Goal: Task Accomplishment & Management: Manage account settings

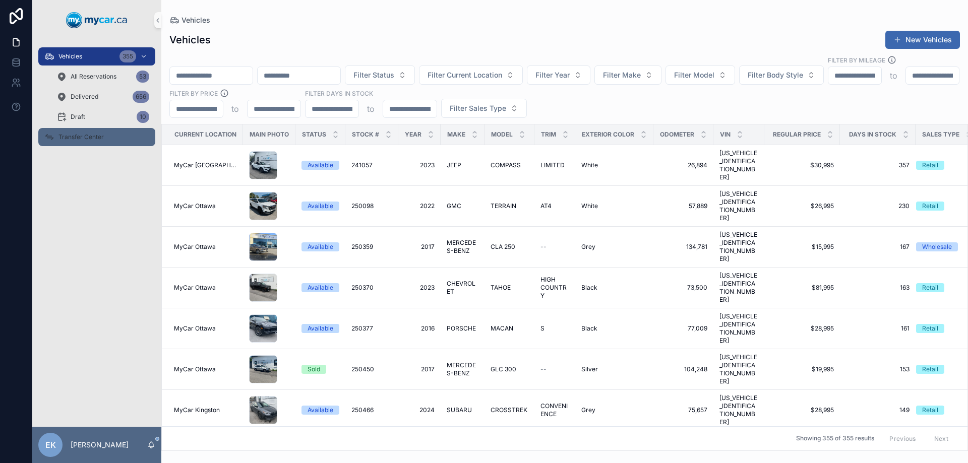
click at [89, 136] on span "Transfer Center" at bounding box center [80, 137] width 45 height 8
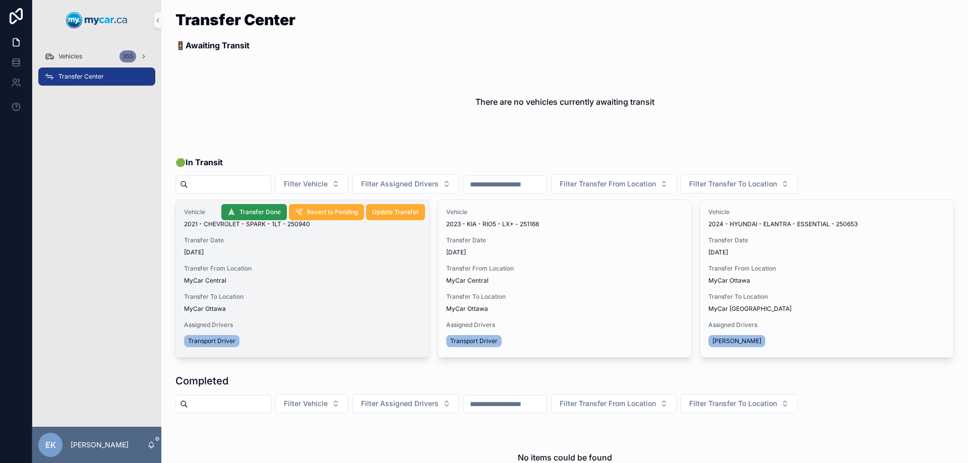
click at [263, 212] on span "Transfer Done" at bounding box center [260, 212] width 41 height 8
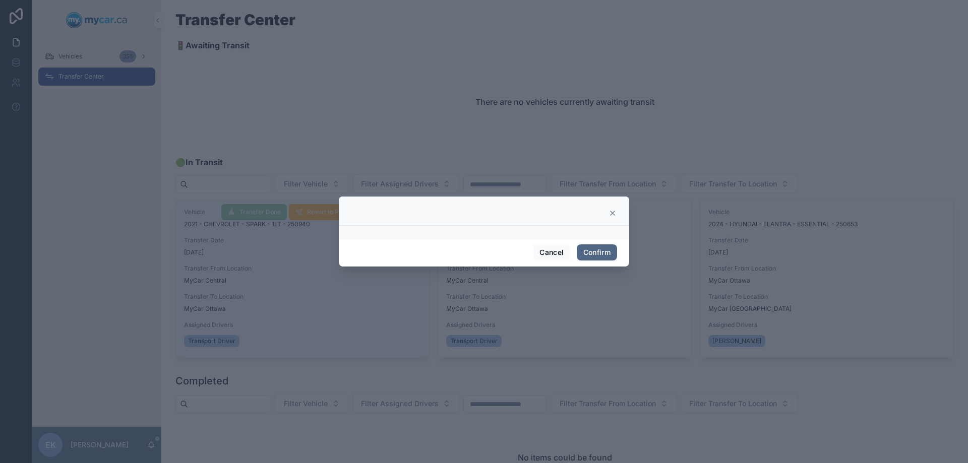
click at [588, 253] on button "Confirm" at bounding box center [597, 253] width 40 height 16
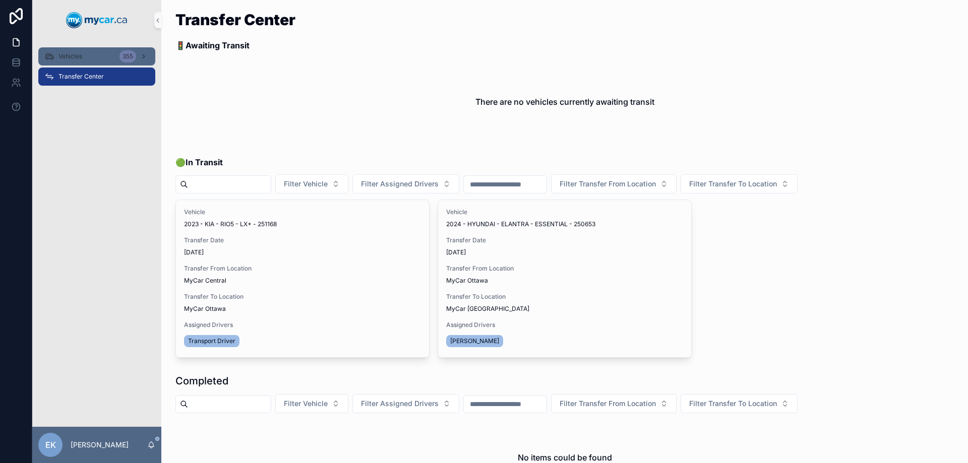
click at [69, 53] on span "Vehicles" at bounding box center [70, 56] width 24 height 8
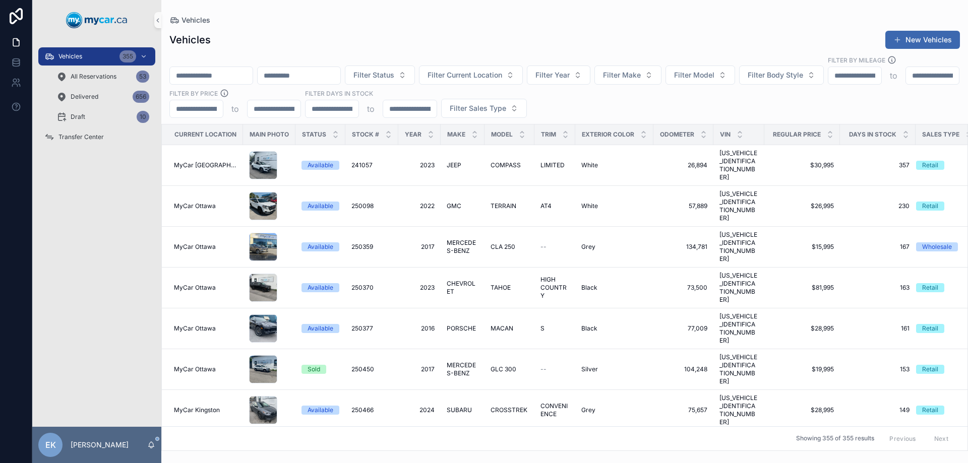
click at [253, 69] on input "scrollable content" at bounding box center [211, 76] width 83 height 14
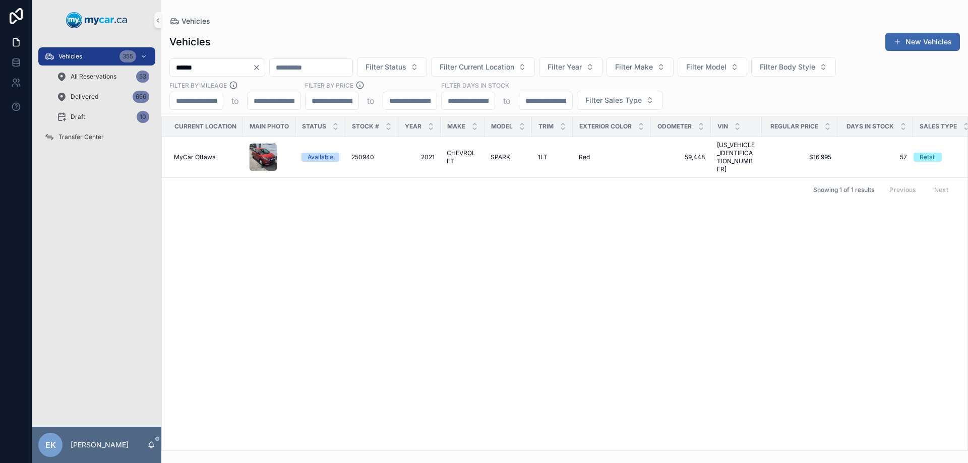
type input "******"
click at [261, 68] on icon "Clear" at bounding box center [257, 68] width 8 height 8
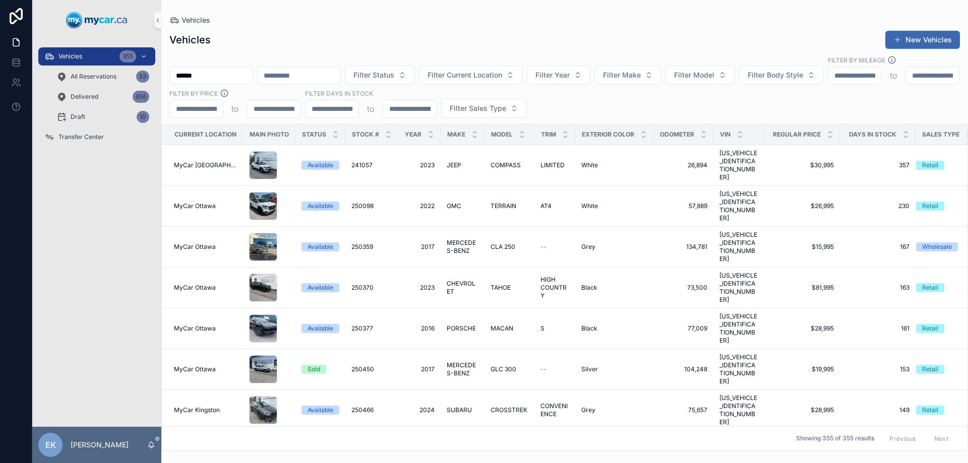
click at [224, 69] on input "******" at bounding box center [211, 76] width 83 height 14
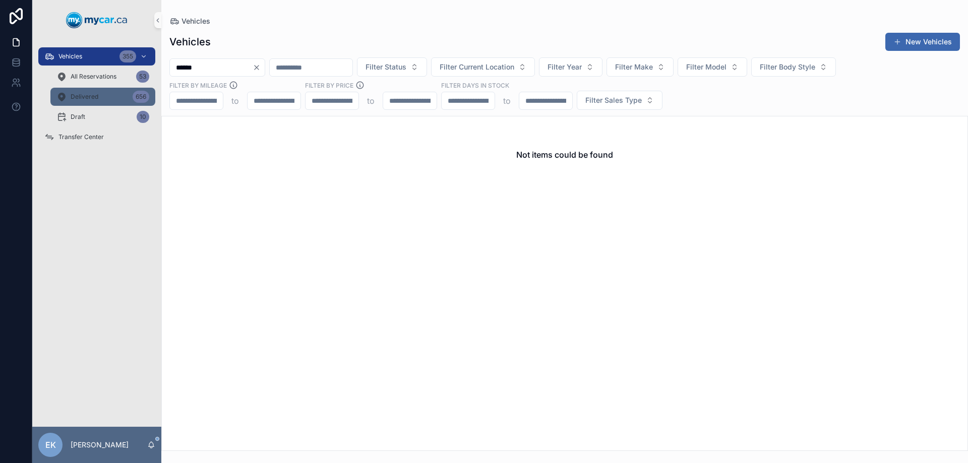
type input "******"
click at [92, 102] on div "Delivered 656" at bounding box center [102, 97] width 93 height 16
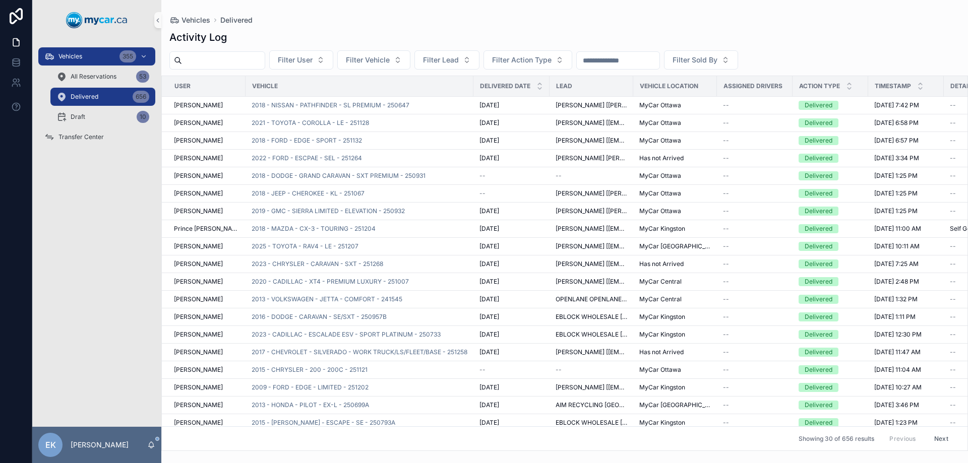
click at [651, 60] on input "scrollable content" at bounding box center [618, 60] width 83 height 14
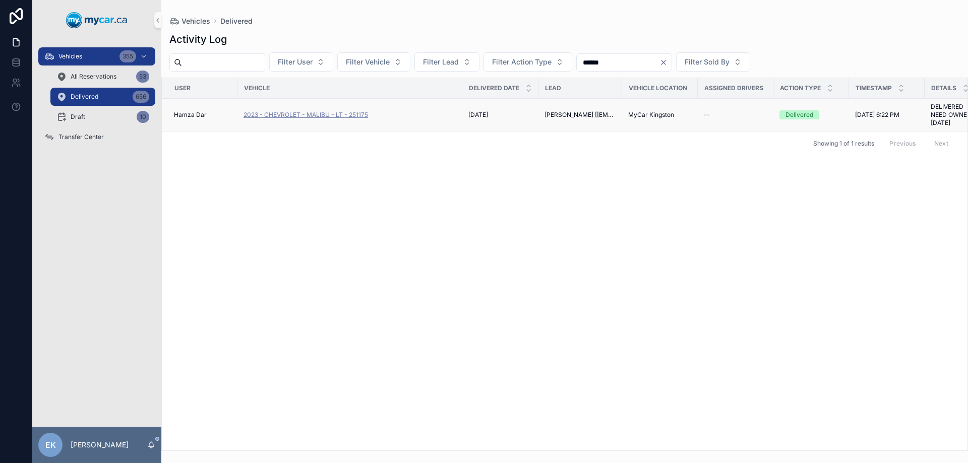
type input "******"
click at [320, 114] on span "2023 - CHEVROLET - MALIBU - LT - 251175" at bounding box center [306, 115] width 125 height 8
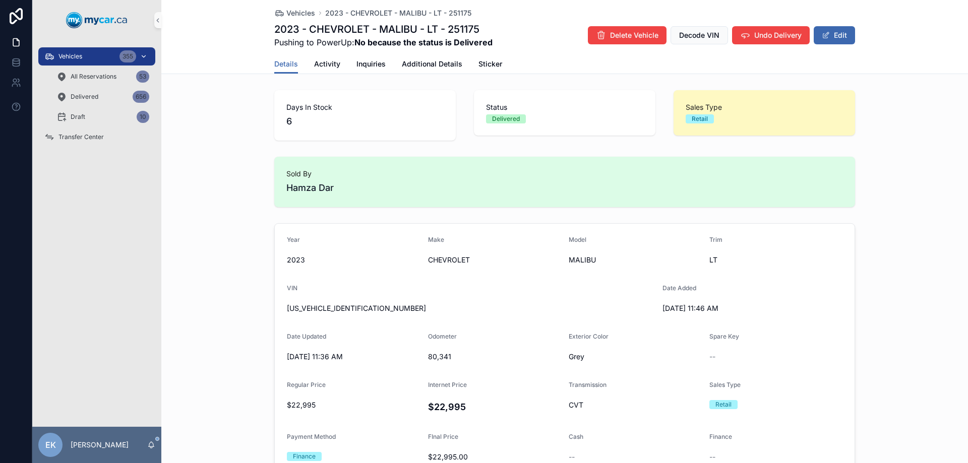
click at [80, 60] on span "Vehicles" at bounding box center [70, 56] width 24 height 8
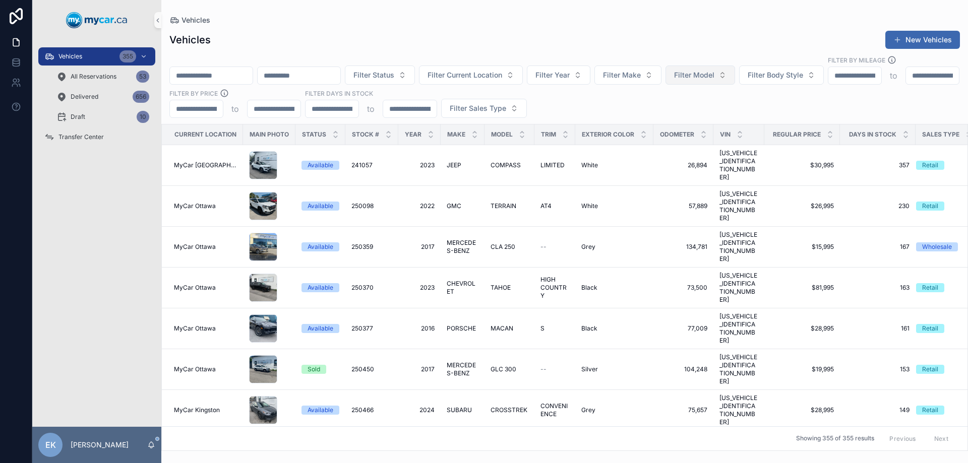
click at [715, 70] on span "Filter Model" at bounding box center [694, 75] width 40 height 10
type input "***"
click at [707, 108] on span "MALIBU" at bounding box center [708, 106] width 27 height 10
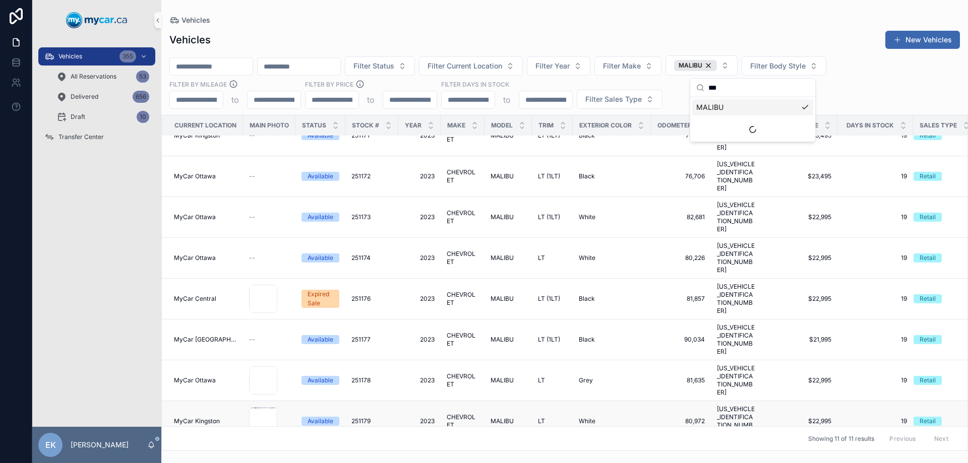
scroll to position [11, 0]
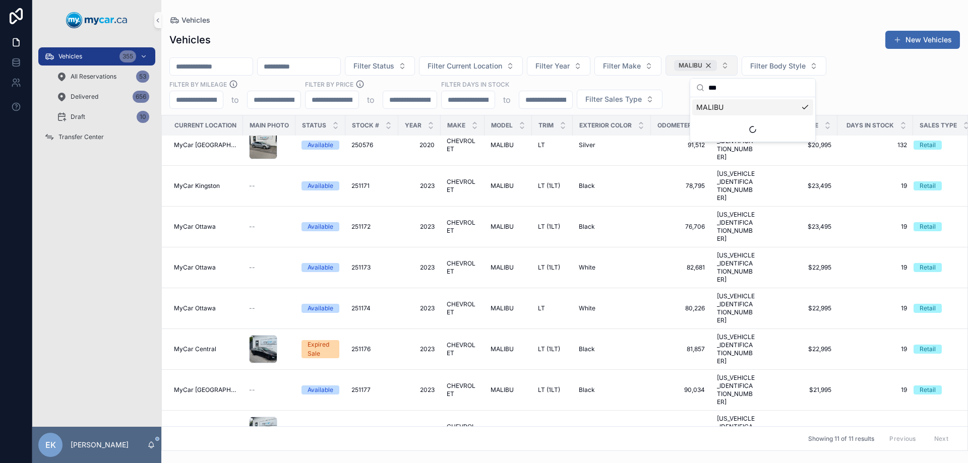
click at [717, 65] on div "MALIBU" at bounding box center [695, 65] width 43 height 11
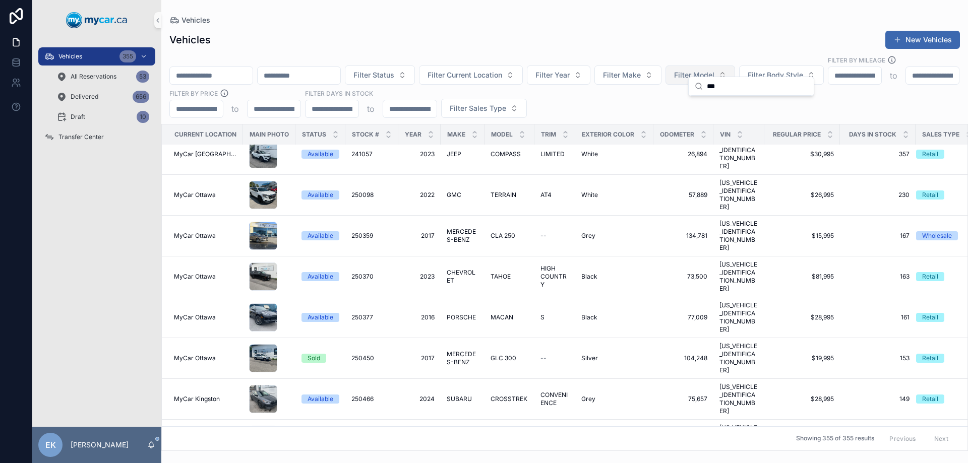
click at [662, 25] on div "Vehicles New Vehicles Filter Status Filter Current Location Filter Year Filter …" at bounding box center [564, 237] width 807 height 427
click at [502, 70] on span "Filter Current Location" at bounding box center [465, 75] width 75 height 10
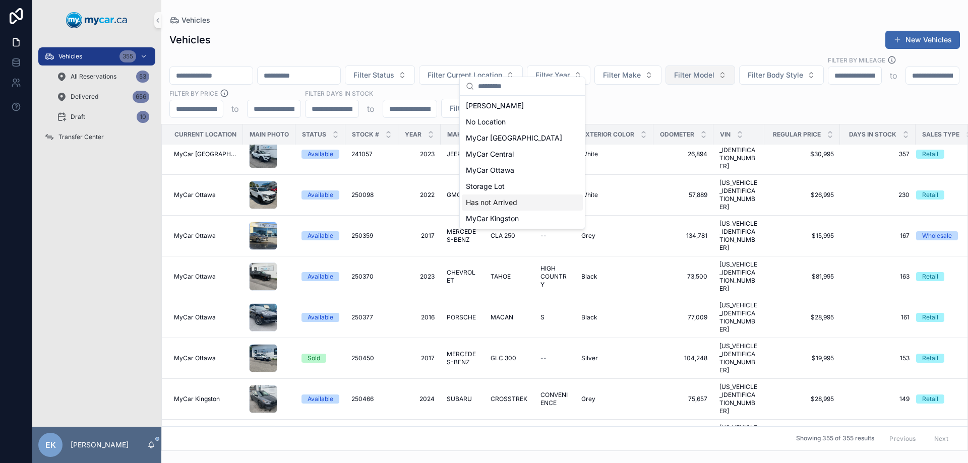
click at [503, 203] on span "Has not Arrived" at bounding box center [491, 203] width 51 height 10
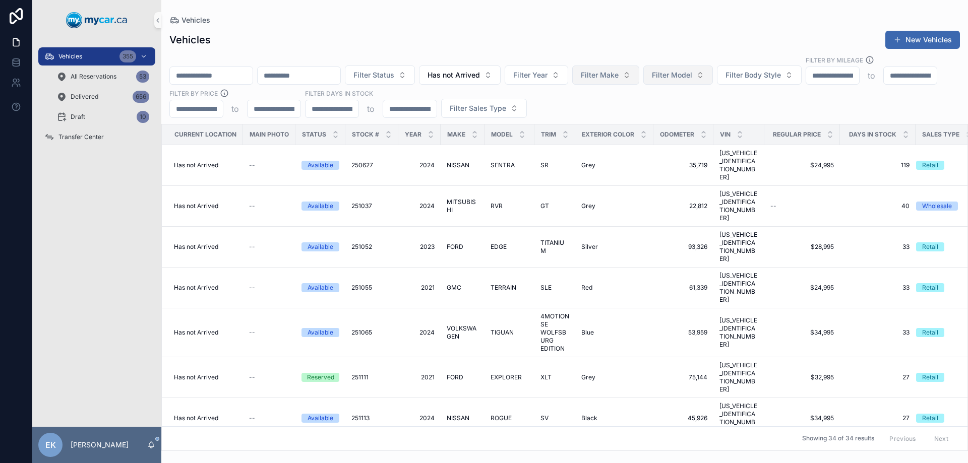
click at [619, 70] on span "Filter Make" at bounding box center [600, 75] width 38 height 10
type input "****"
click at [611, 106] on span "FORD" at bounding box center [609, 106] width 19 height 10
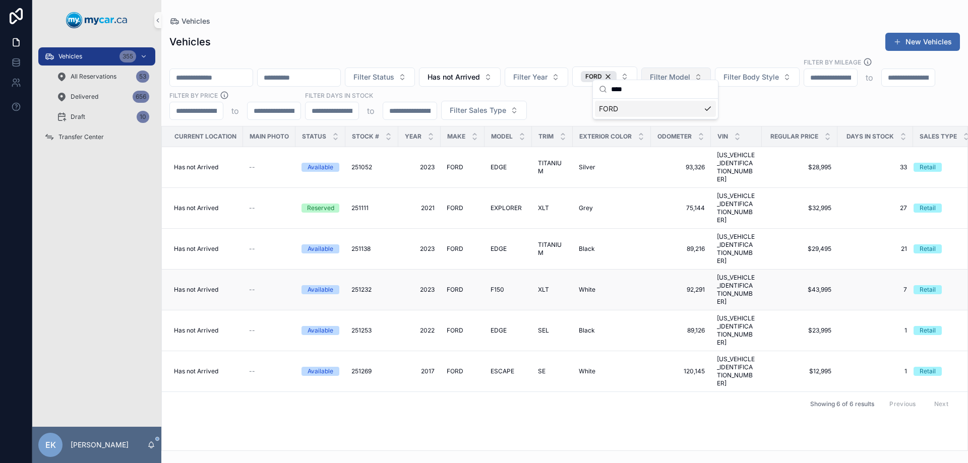
click at [588, 286] on span "White" at bounding box center [587, 290] width 17 height 8
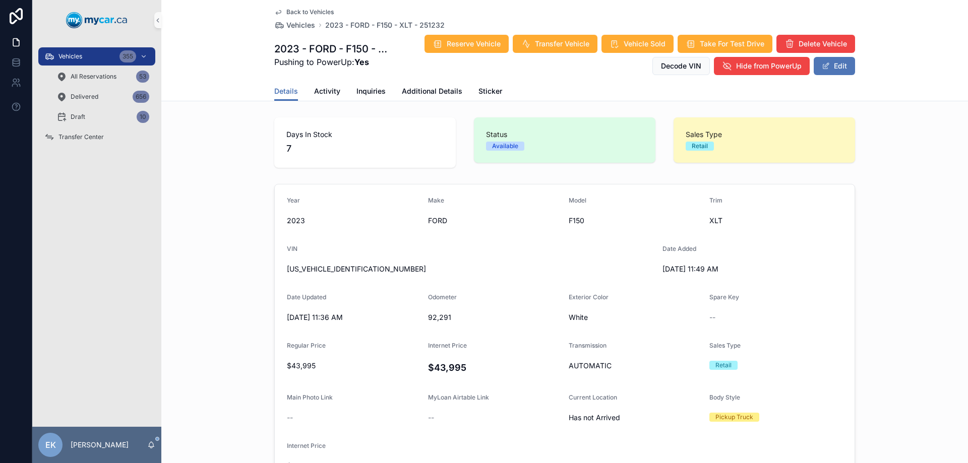
click at [830, 69] on button "Edit" at bounding box center [834, 66] width 41 height 18
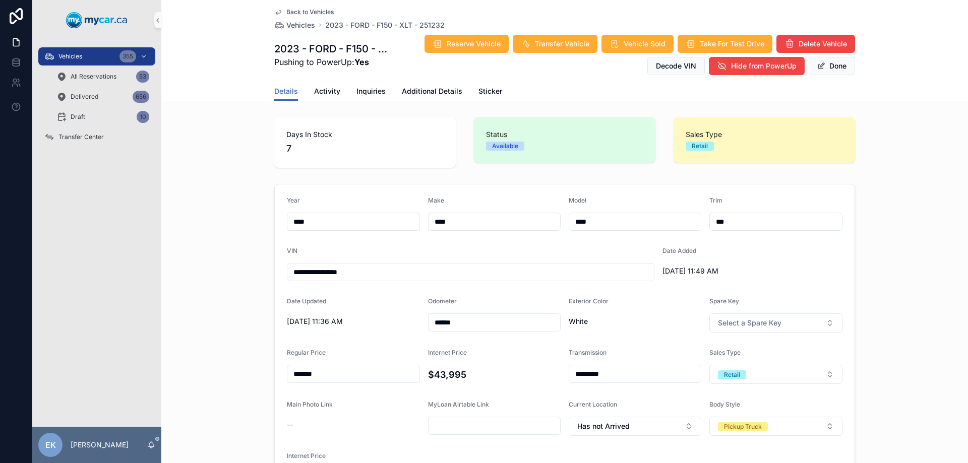
scroll to position [101, 0]
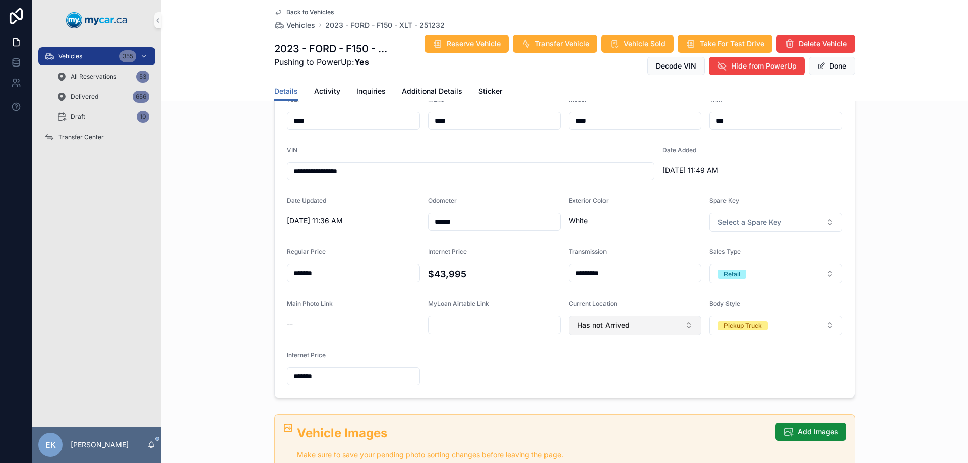
click at [660, 323] on button "Has not Arrived" at bounding box center [635, 325] width 133 height 19
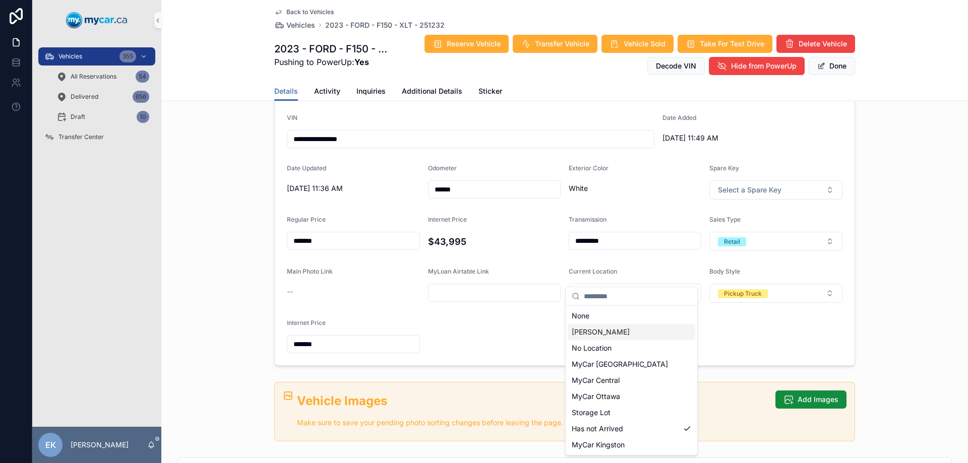
scroll to position [151, 0]
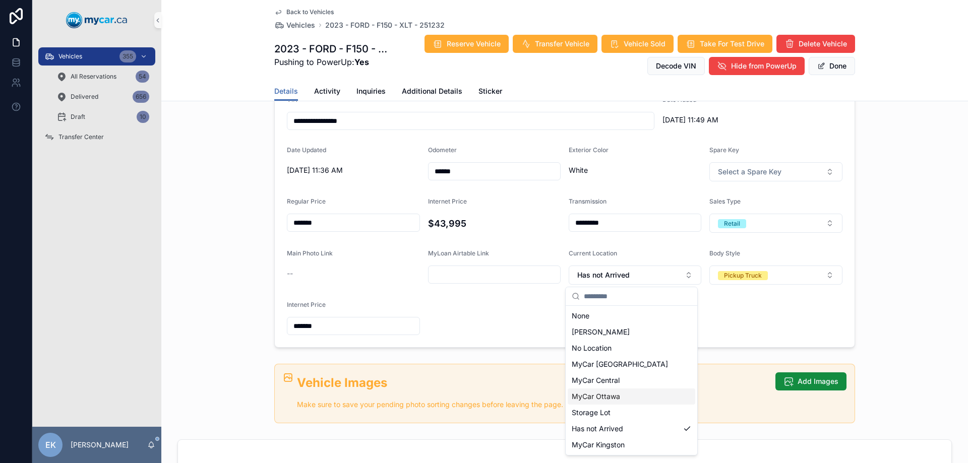
click at [607, 399] on span "MyCar Ottawa" at bounding box center [596, 397] width 48 height 10
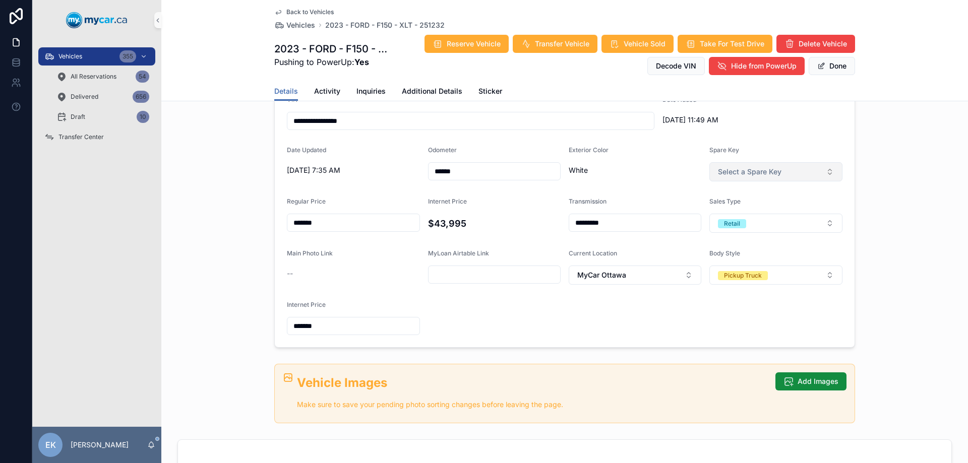
click at [824, 175] on button "Select a Spare Key" at bounding box center [775, 171] width 133 height 19
click at [723, 214] on div "Yes" at bounding box center [724, 212] width 10 height 9
click at [826, 70] on button "Done" at bounding box center [832, 66] width 46 height 18
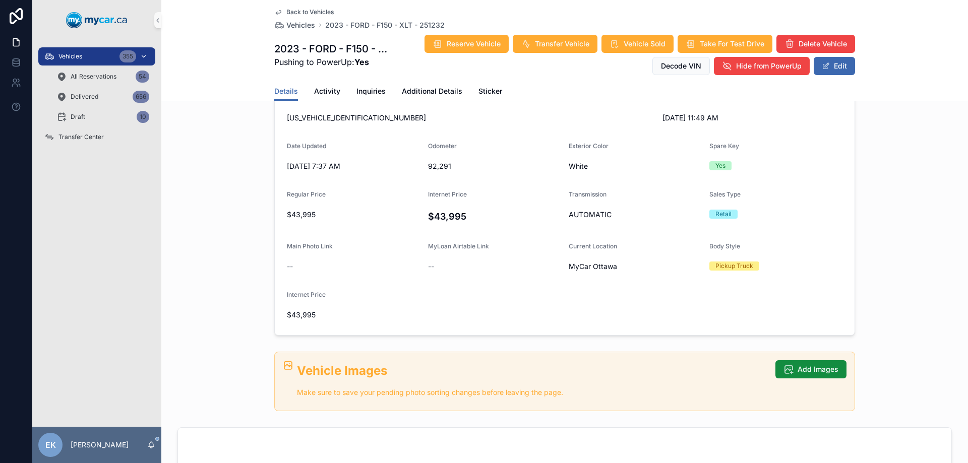
click at [59, 51] on div "Vehicles 355" at bounding box center [96, 56] width 105 height 16
